Goal: Information Seeking & Learning: Learn about a topic

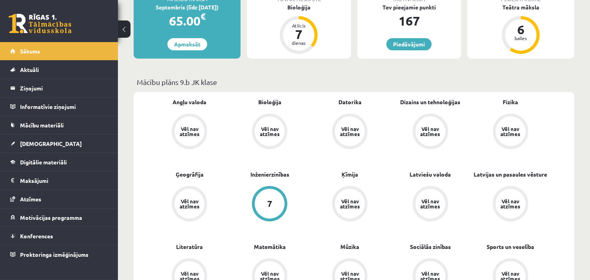
scroll to position [174, 0]
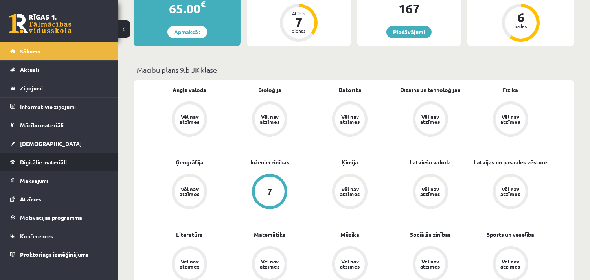
click at [46, 162] on span "Digitālie materiāli" at bounding box center [43, 161] width 47 height 7
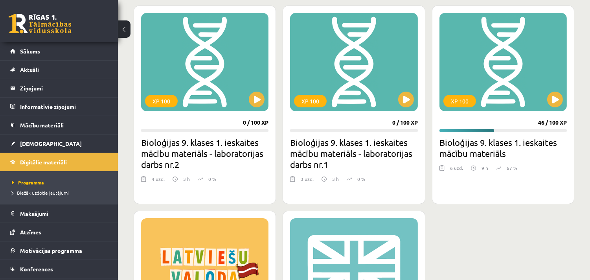
scroll to position [218, 0]
click at [490, 75] on div "XP 100" at bounding box center [502, 62] width 127 height 98
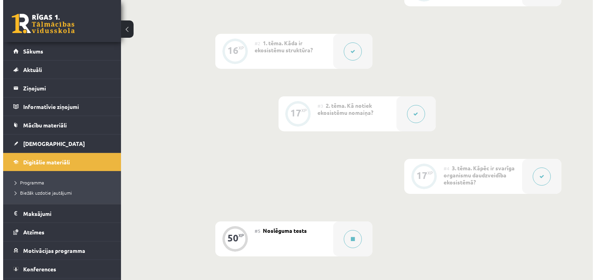
scroll to position [329, 0]
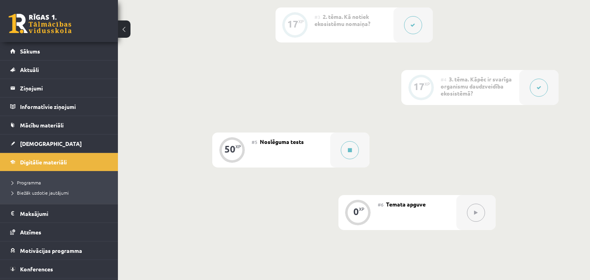
click at [538, 88] on icon at bounding box center [538, 87] width 5 height 5
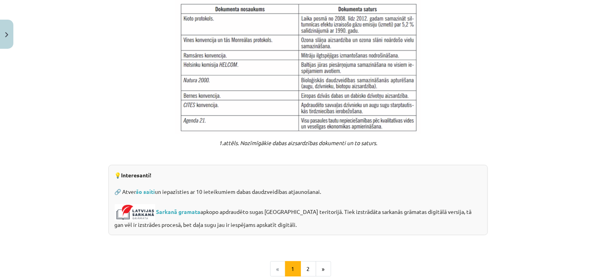
scroll to position [668, 0]
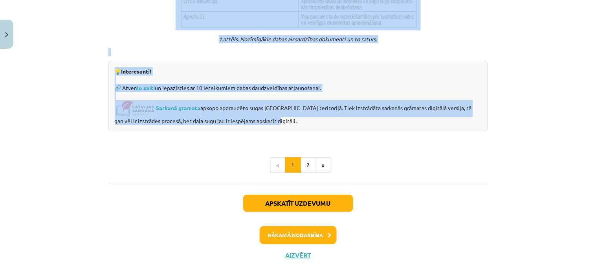
drag, startPoint x: 182, startPoint y: 71, endPoint x: 314, endPoint y: 116, distance: 138.8
copy div "Kāpēc ir svarīga organismu daudzveidība ekosistēmā? 💪 Apgūstot šo tēmu, tu: 🔸 i…"
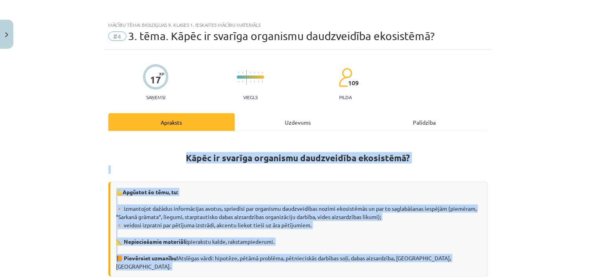
scroll to position [0, 0]
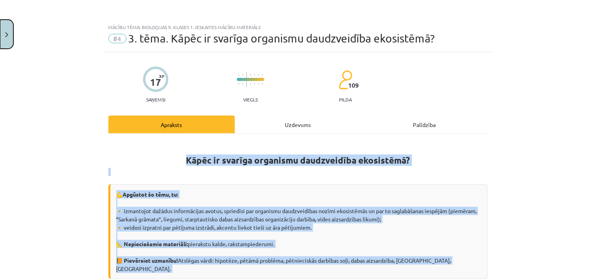
click at [7, 34] on img "Close" at bounding box center [6, 34] width 3 height 5
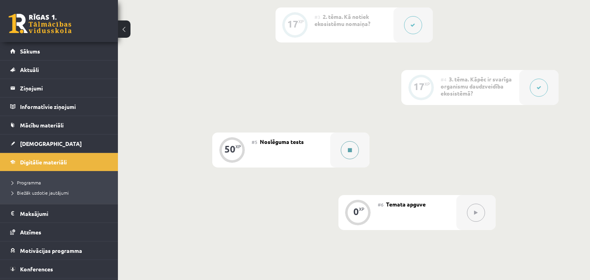
click at [352, 157] on button at bounding box center [350, 150] width 18 height 18
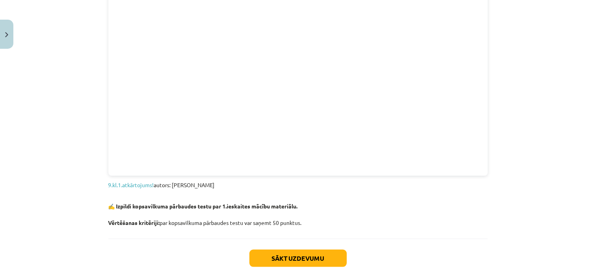
scroll to position [867, 0]
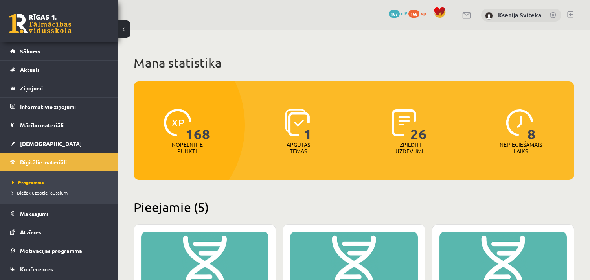
scroll to position [218, 0]
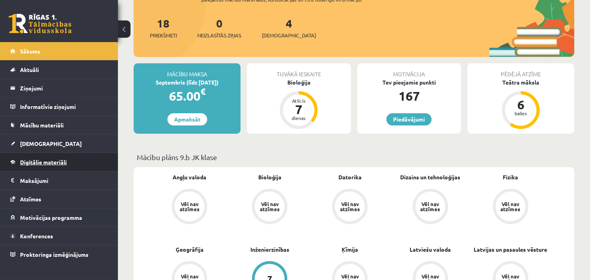
scroll to position [87, 0]
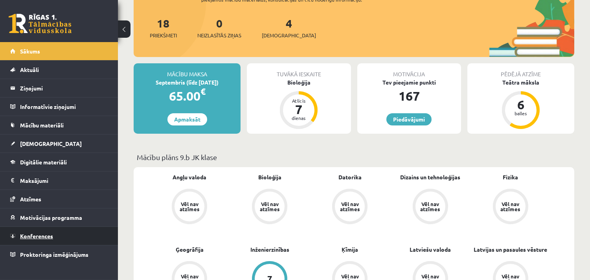
click at [40, 237] on span "Konferences" at bounding box center [36, 235] width 33 height 7
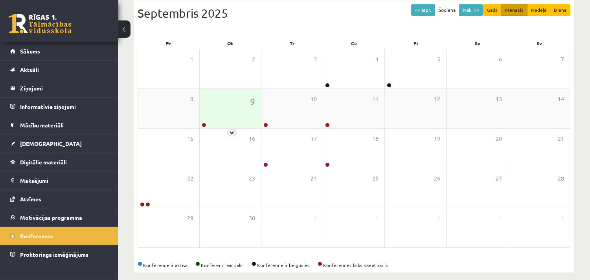
click at [213, 118] on div "9" at bounding box center [230, 108] width 61 height 39
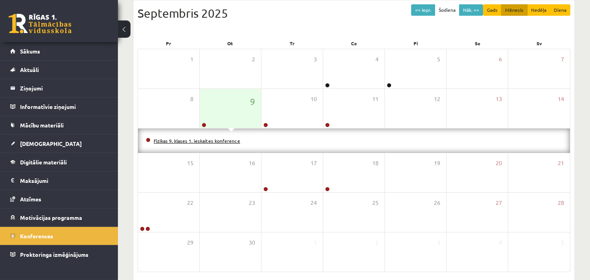
click at [211, 142] on link "Fizikas 9. klases 1. ieskaites konference" at bounding box center [197, 141] width 86 height 6
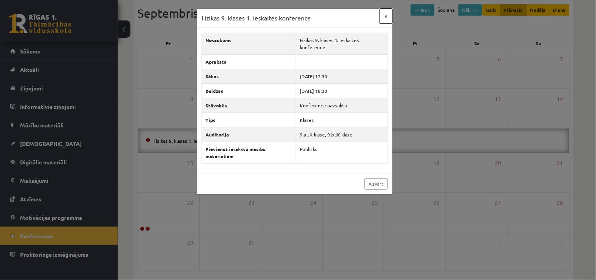
click at [387, 17] on button "×" at bounding box center [386, 16] width 13 height 15
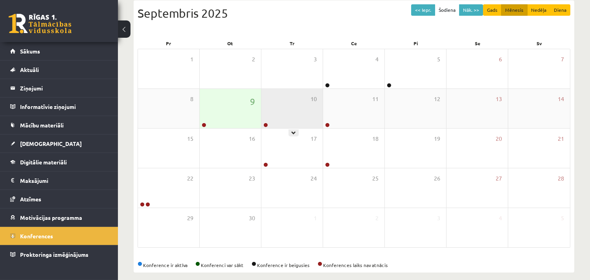
click at [308, 102] on div "10" at bounding box center [291, 108] width 61 height 39
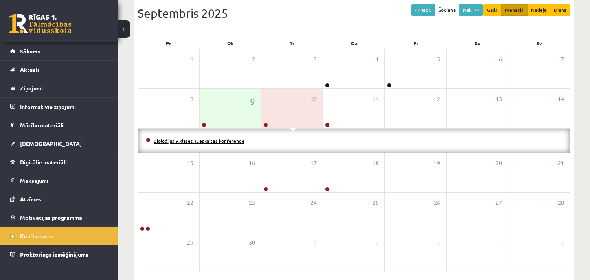
click at [198, 140] on link "Bioloģijas 9.klases 1.ieskaites konference" at bounding box center [199, 141] width 91 height 6
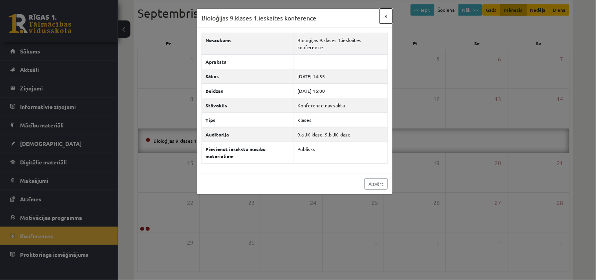
click at [386, 17] on button "×" at bounding box center [386, 16] width 13 height 15
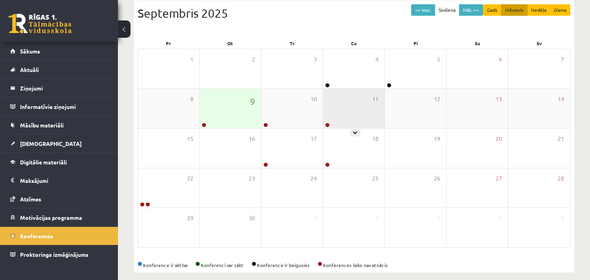
click at [334, 120] on div "11" at bounding box center [353, 108] width 61 height 39
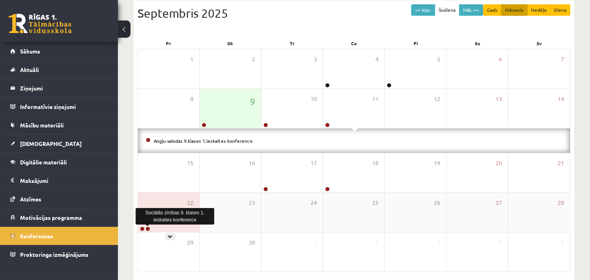
click at [146, 227] on link at bounding box center [147, 228] width 5 height 5
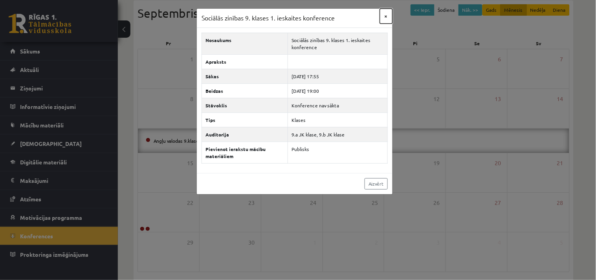
click at [387, 16] on button "×" at bounding box center [386, 16] width 13 height 15
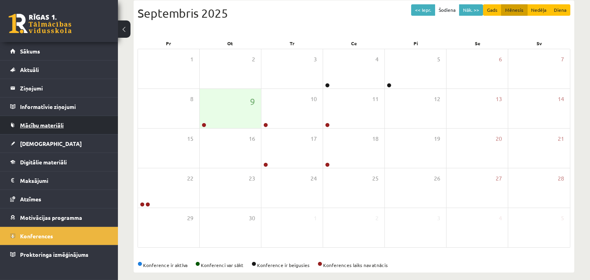
click at [54, 128] on link "Mācību materiāli" at bounding box center [59, 125] width 98 height 18
